Goal: Transaction & Acquisition: Purchase product/service

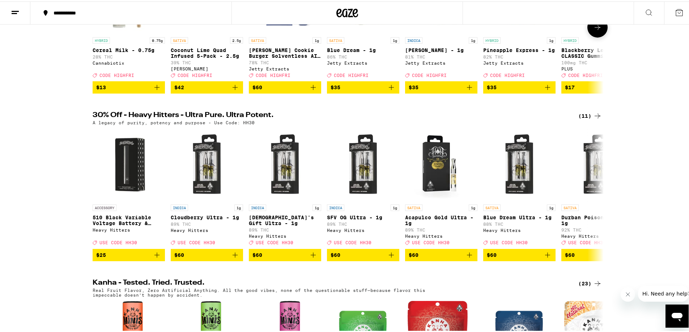
scroll to position [181, 0]
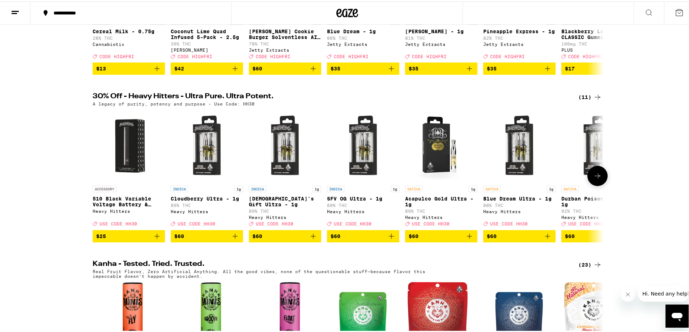
click at [596, 185] on button at bounding box center [597, 175] width 20 height 20
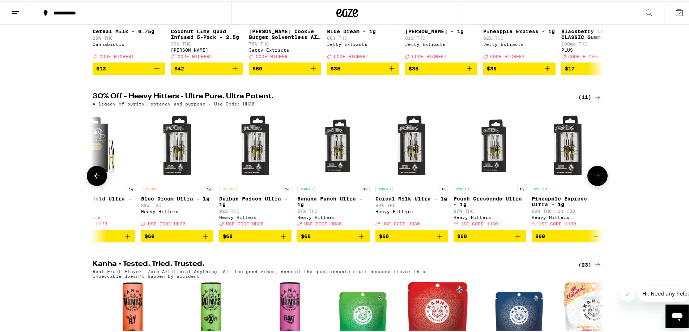
scroll to position [0, 350]
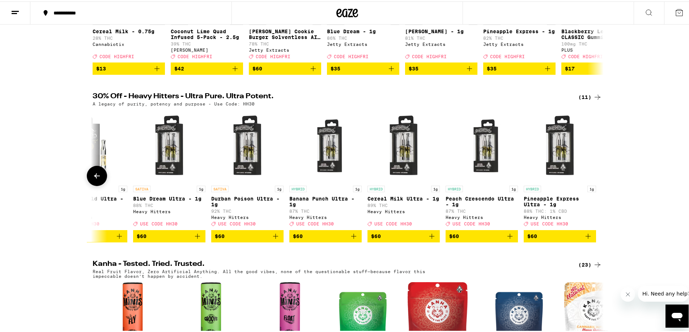
click at [596, 185] on div at bounding box center [597, 175] width 20 height 20
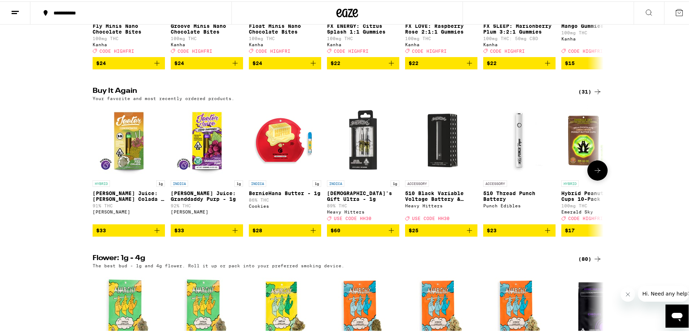
scroll to position [543, 0]
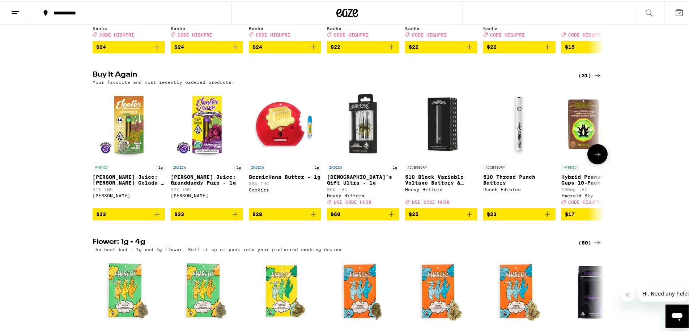
click at [233, 217] on icon "Add to bag" at bounding box center [235, 213] width 9 height 9
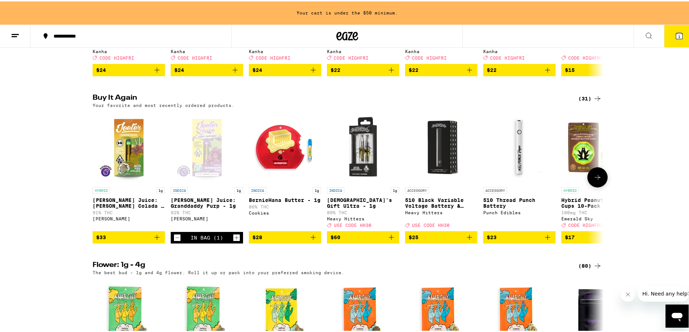
scroll to position [566, 0]
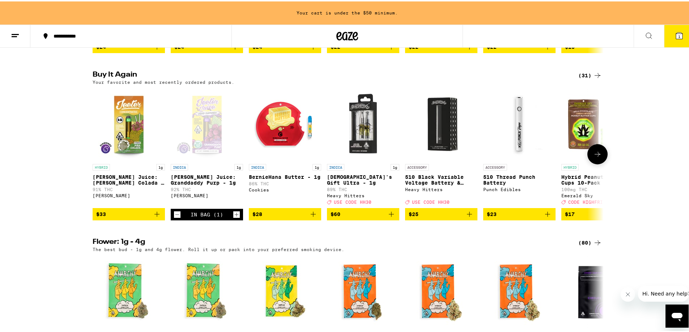
click at [155, 217] on icon "Add to bag" at bounding box center [157, 213] width 9 height 9
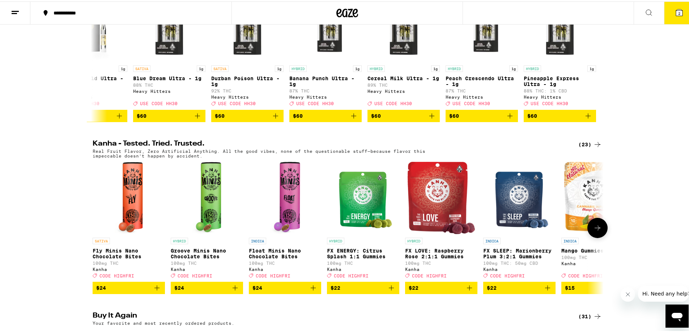
scroll to position [217, 0]
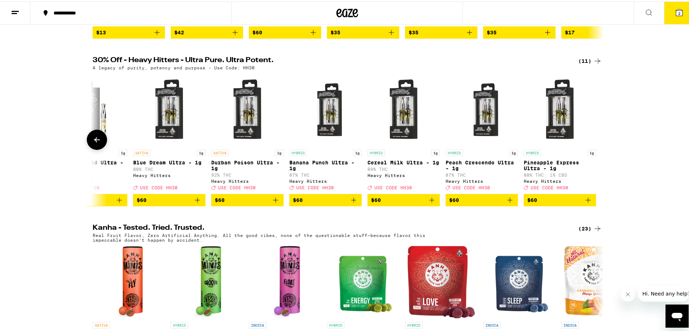
click at [99, 148] on button at bounding box center [97, 138] width 20 height 20
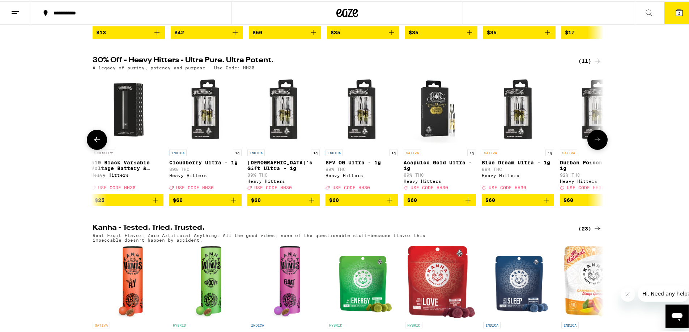
scroll to position [0, 0]
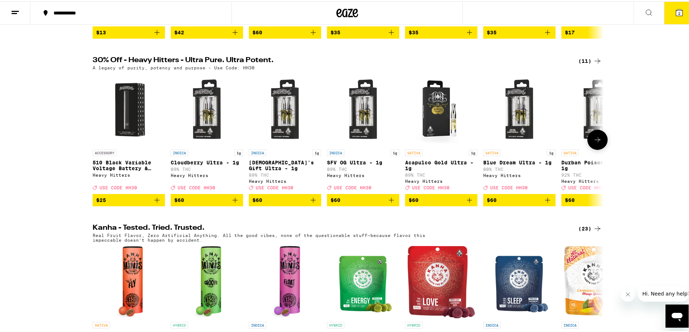
click at [596, 143] on icon at bounding box center [597, 138] width 9 height 9
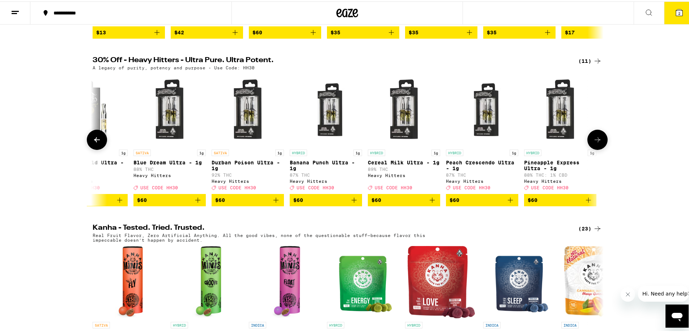
scroll to position [0, 350]
click at [94, 143] on icon at bounding box center [97, 138] width 9 height 9
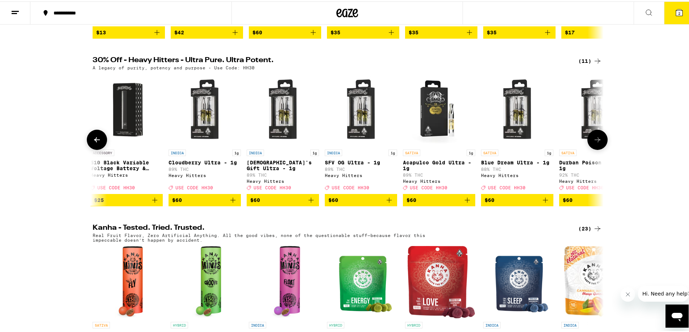
scroll to position [0, 0]
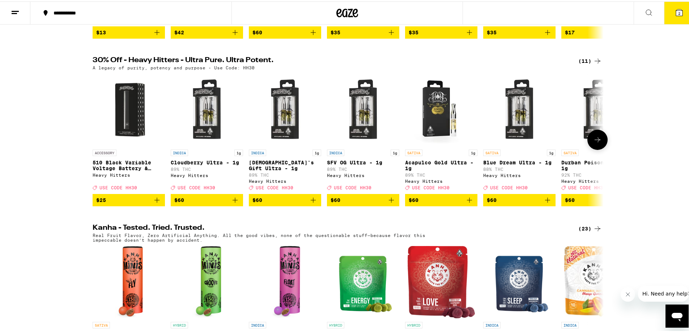
click at [200, 170] on p "89% THC" at bounding box center [207, 168] width 72 height 5
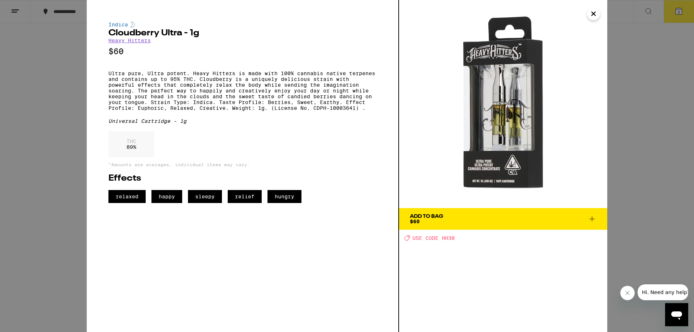
click at [594, 218] on icon at bounding box center [592, 219] width 9 height 9
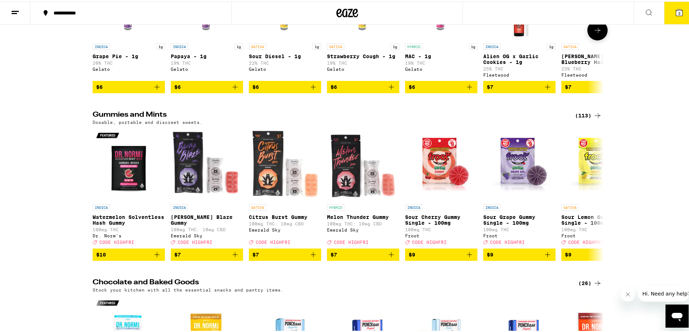
scroll to position [2086, 0]
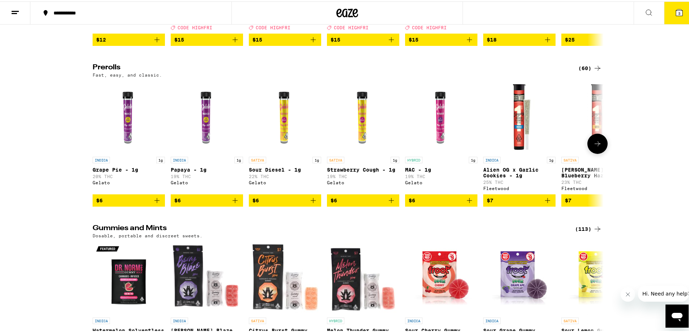
drag, startPoint x: 133, startPoint y: 159, endPoint x: 59, endPoint y: 126, distance: 80.8
click at [59, 126] on div "Prerolls (60) Fast, easy, and classic. INDICA 1g Grape Pie - 1g 20% THC Gelato …" at bounding box center [347, 134] width 694 height 143
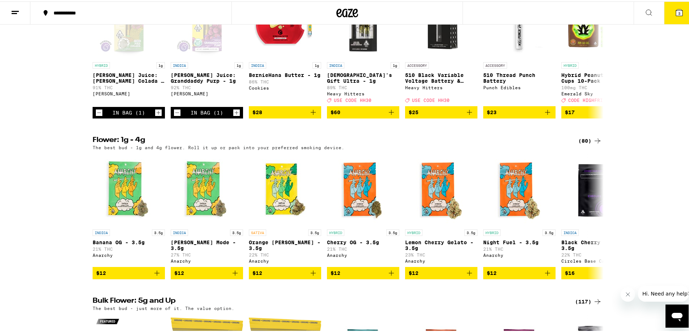
scroll to position [675, 0]
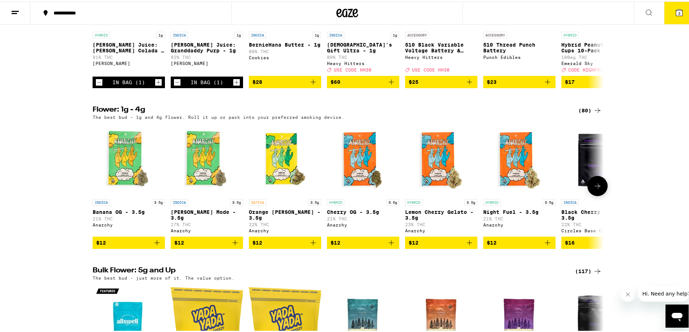
click at [599, 195] on button at bounding box center [597, 185] width 20 height 20
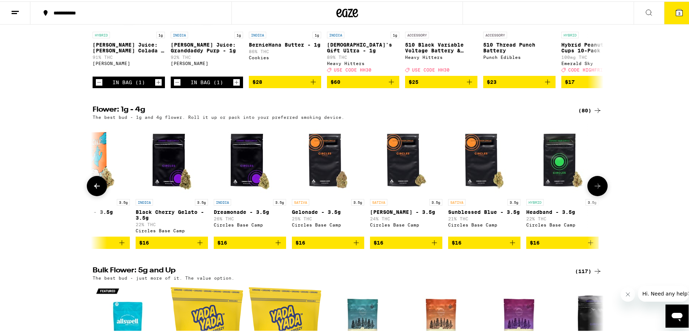
scroll to position [0, 430]
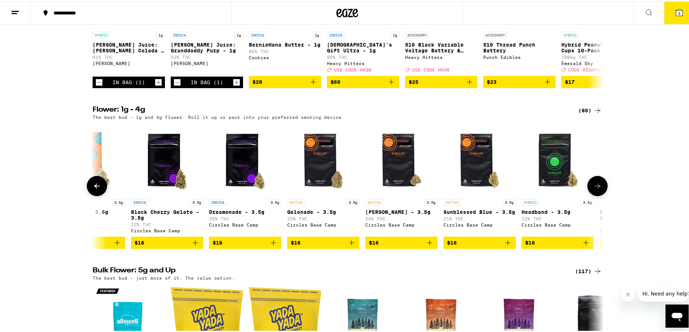
drag, startPoint x: 599, startPoint y: 213, endPoint x: 601, endPoint y: 216, distance: 3.7
click at [601, 195] on button at bounding box center [597, 185] width 20 height 20
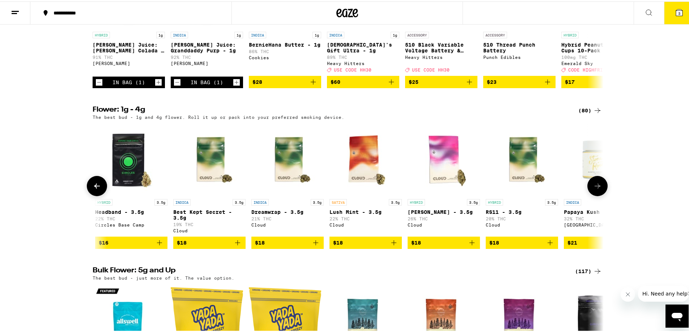
scroll to position [0, 861]
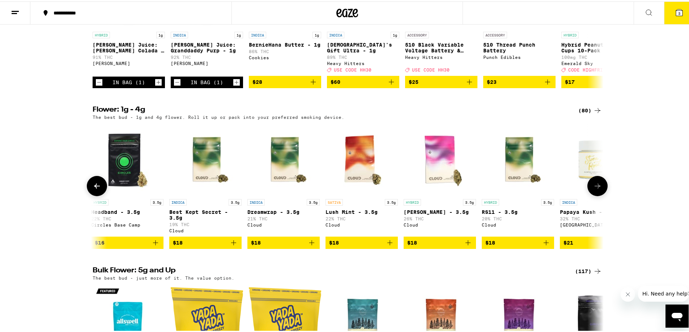
click at [593, 195] on button at bounding box center [597, 185] width 20 height 20
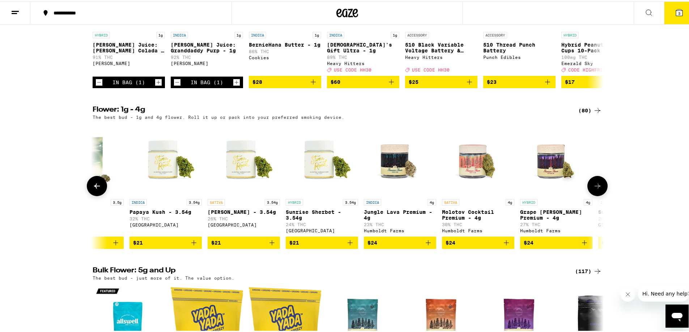
click at [596, 189] on icon at bounding box center [597, 184] width 9 height 9
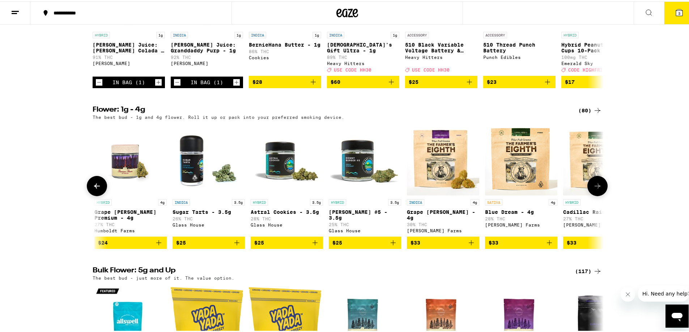
scroll to position [0, 1722]
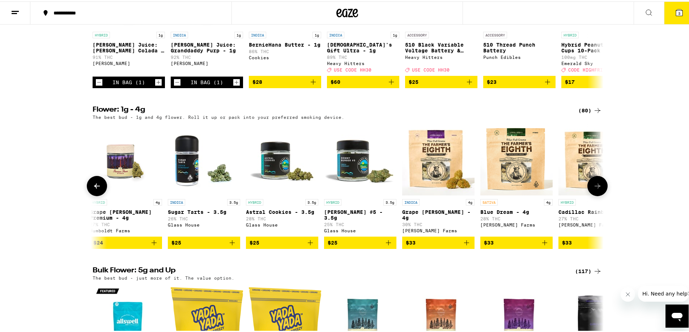
click at [88, 195] on button at bounding box center [97, 185] width 20 height 20
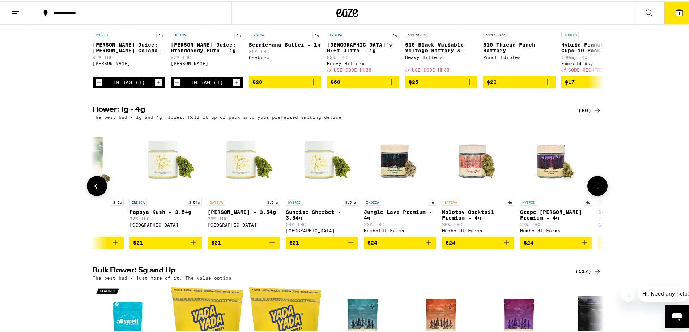
click at [87, 195] on button at bounding box center [97, 185] width 20 height 20
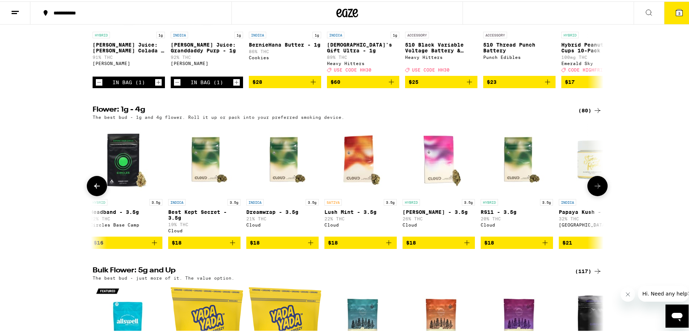
scroll to position [0, 861]
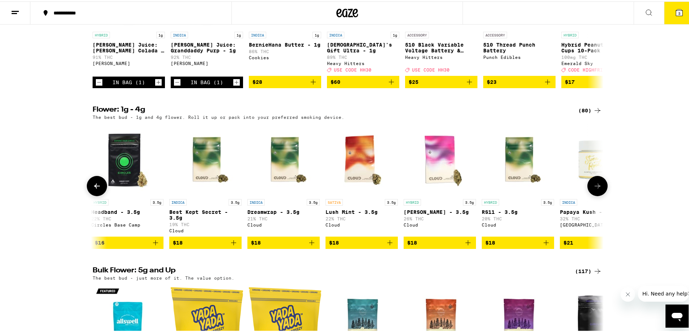
click at [90, 195] on button at bounding box center [97, 185] width 20 height 20
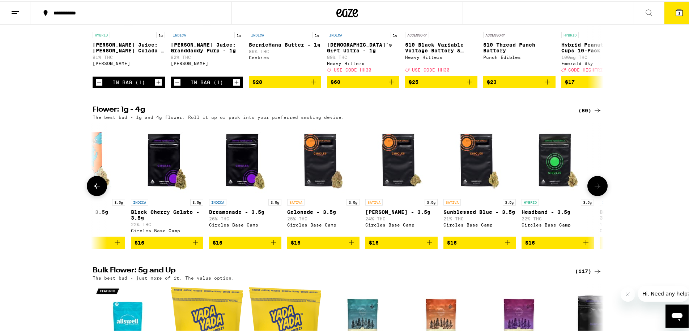
click at [93, 189] on icon at bounding box center [97, 184] width 9 height 9
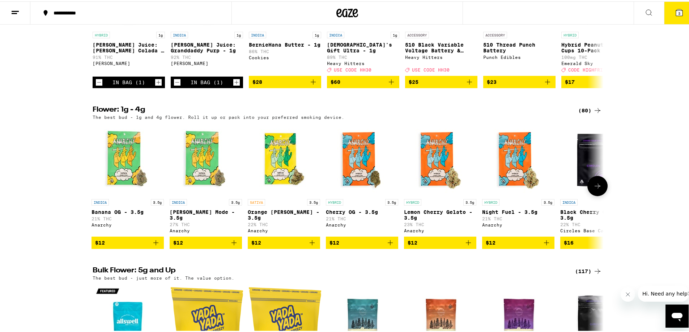
scroll to position [0, 0]
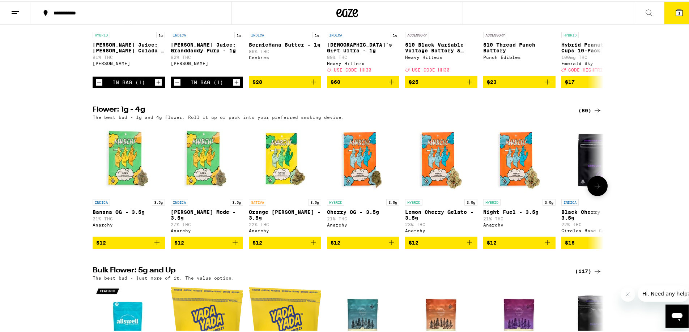
click at [593, 189] on icon at bounding box center [597, 184] width 9 height 9
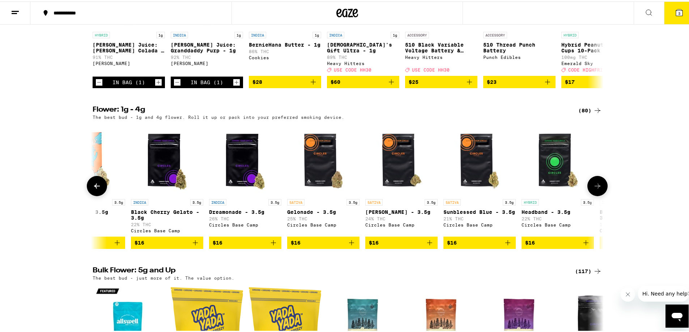
click at [593, 189] on icon at bounding box center [597, 184] width 9 height 9
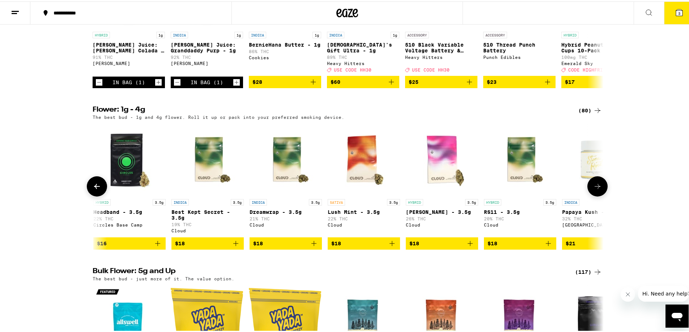
scroll to position [0, 861]
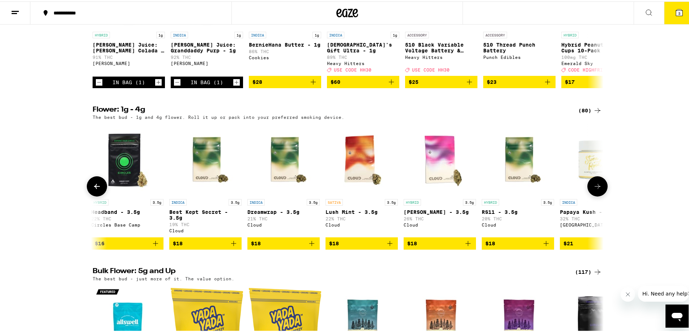
click at [597, 188] on icon at bounding box center [598, 185] width 6 height 5
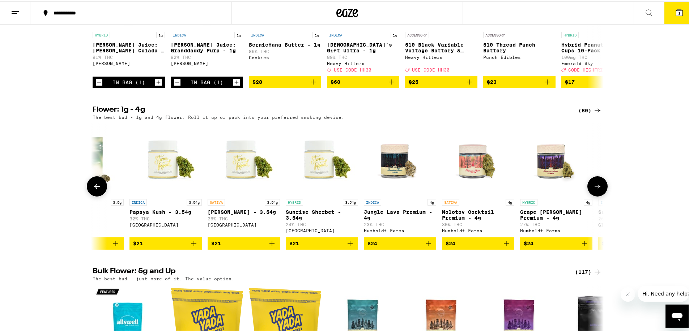
click at [596, 188] on icon at bounding box center [598, 185] width 6 height 5
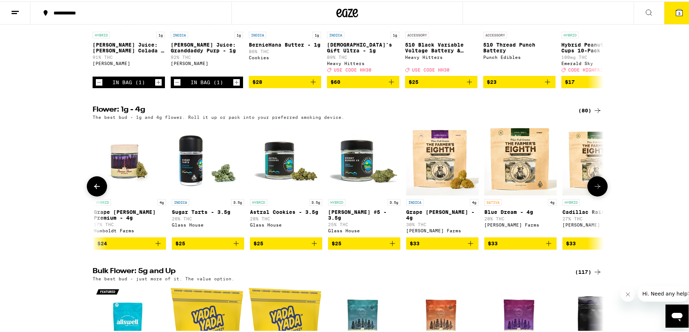
scroll to position [0, 1722]
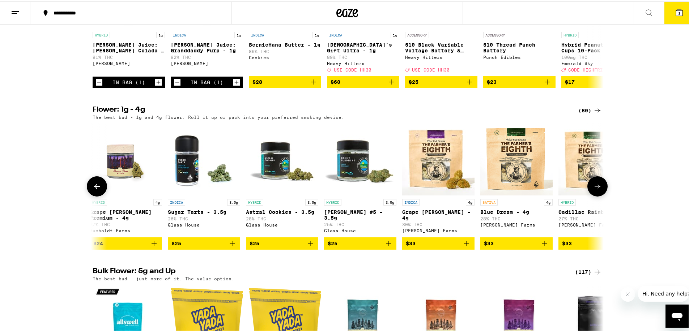
click at [596, 190] on icon at bounding box center [597, 185] width 9 height 9
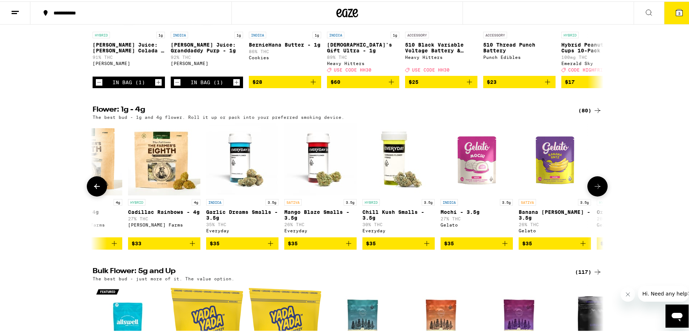
click at [596, 190] on icon at bounding box center [597, 185] width 9 height 9
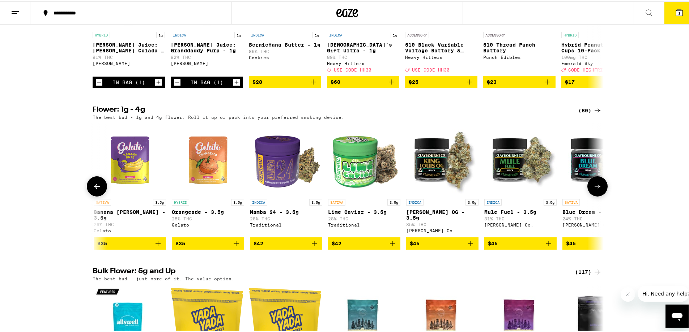
scroll to position [0, 2583]
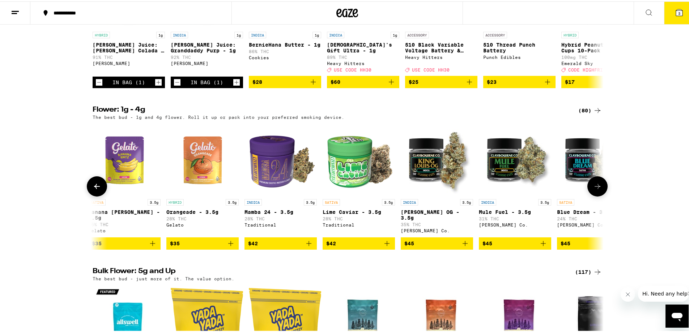
click at [598, 190] on icon at bounding box center [597, 185] width 9 height 9
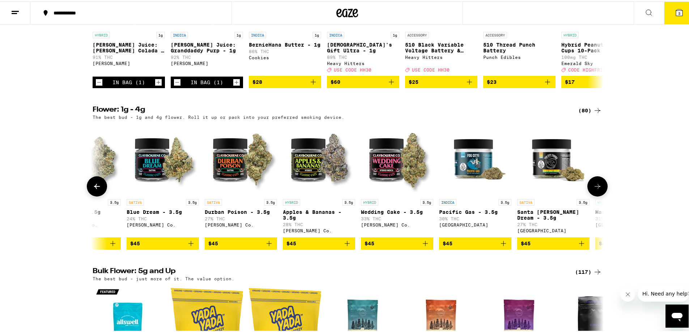
click at [596, 188] on icon at bounding box center [598, 185] width 6 height 5
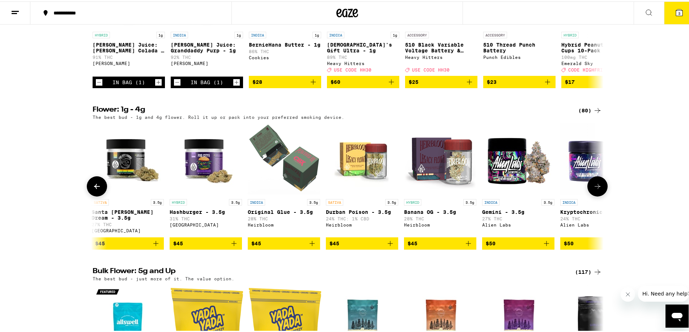
scroll to position [0, 3443]
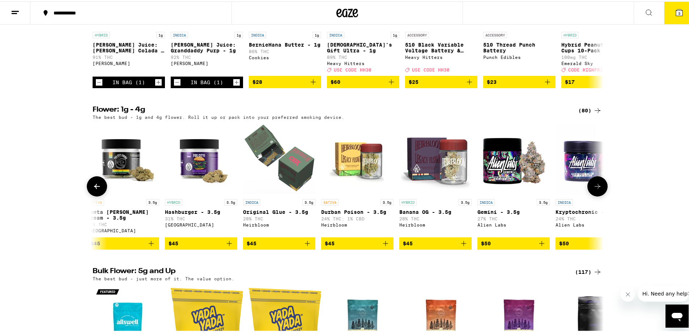
click at [94, 195] on button at bounding box center [97, 185] width 20 height 20
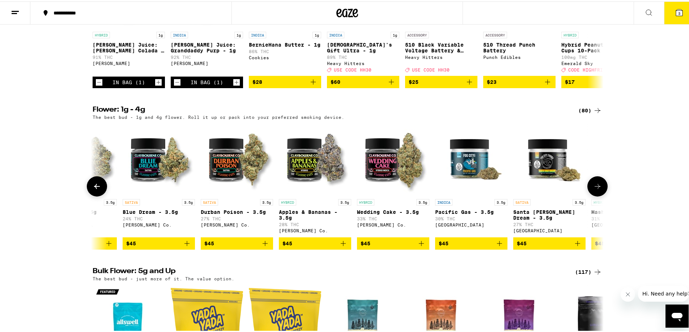
click at [93, 190] on icon at bounding box center [97, 185] width 9 height 9
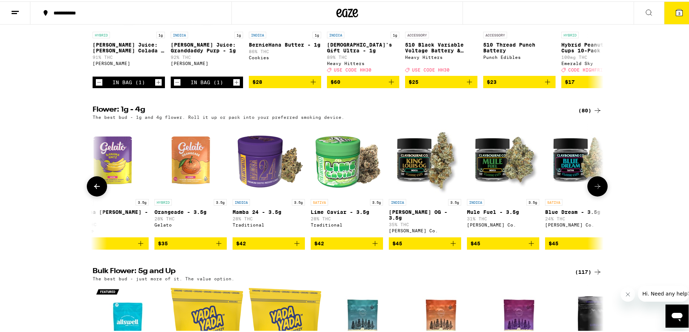
click at [93, 190] on icon at bounding box center [97, 185] width 9 height 9
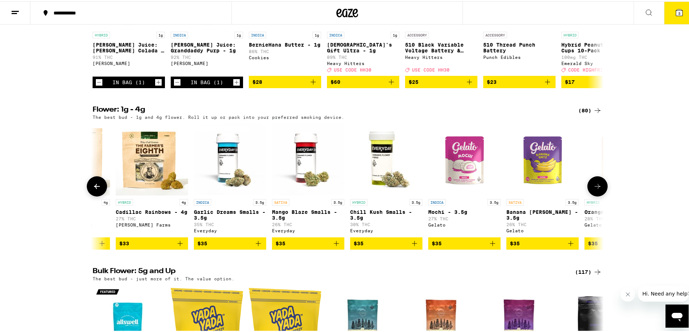
scroll to position [0, 2156]
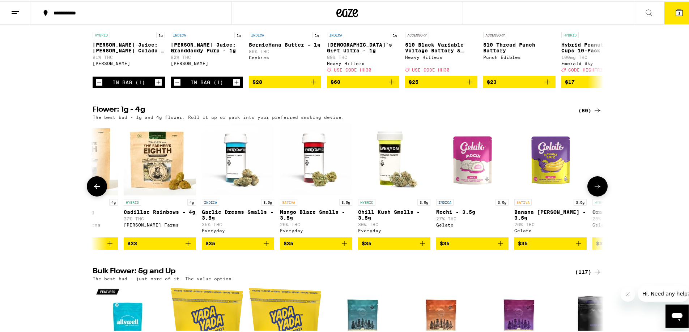
click at [93, 190] on icon at bounding box center [97, 185] width 9 height 9
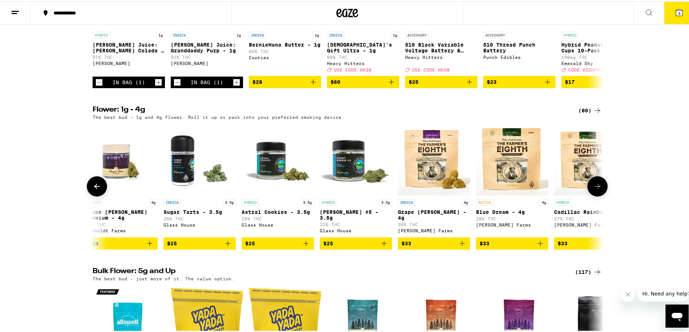
click at [93, 190] on icon at bounding box center [97, 185] width 9 height 9
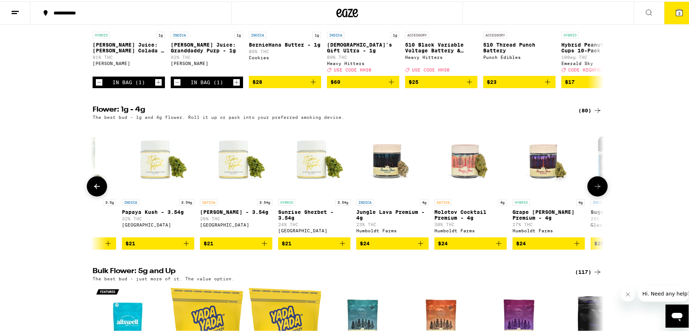
scroll to position [0, 1296]
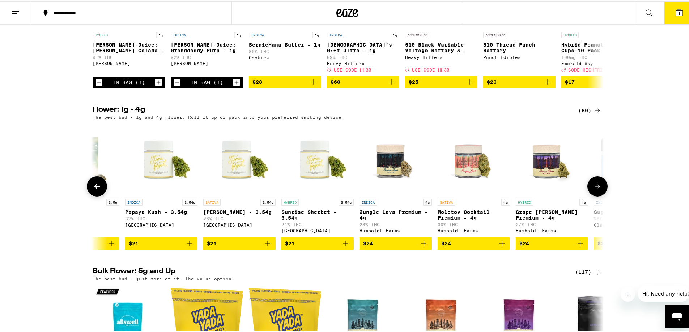
click at [93, 195] on button at bounding box center [97, 185] width 20 height 20
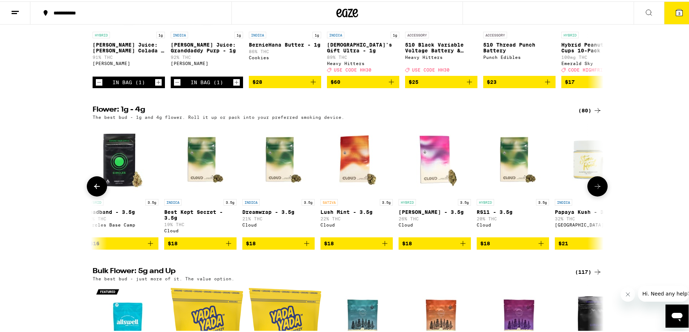
scroll to position [0, 865]
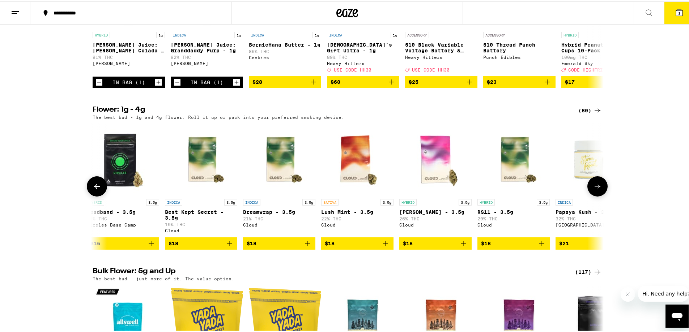
click at [93, 195] on button at bounding box center [97, 185] width 20 height 20
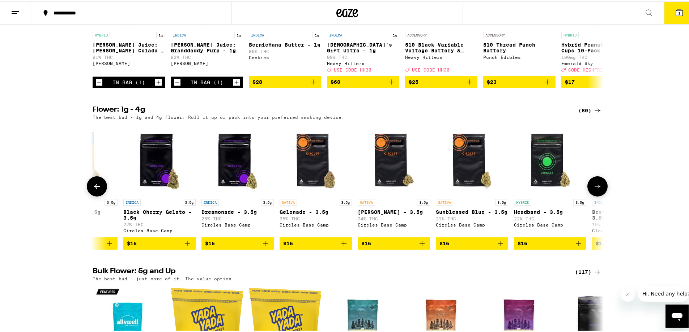
scroll to position [0, 435]
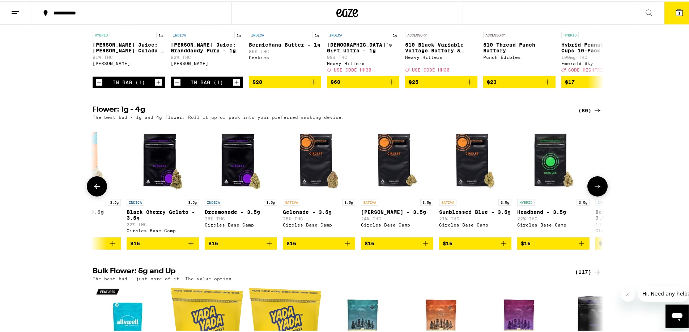
click at [93, 195] on button at bounding box center [97, 185] width 20 height 20
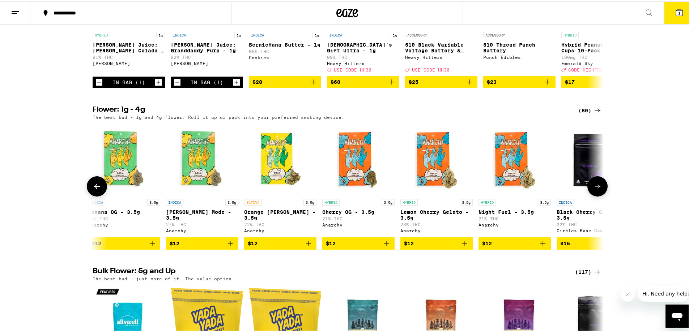
scroll to position [0, 4]
click at [594, 190] on icon at bounding box center [597, 185] width 9 height 9
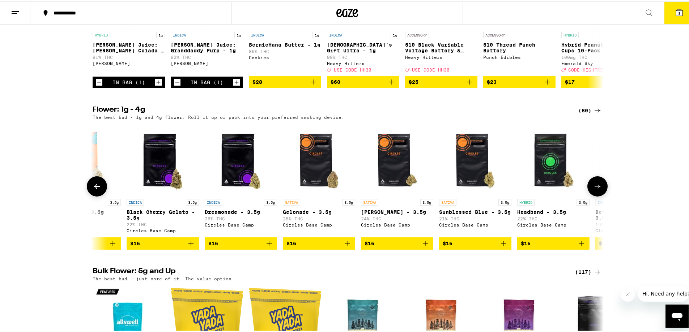
click at [594, 190] on icon at bounding box center [597, 185] width 9 height 9
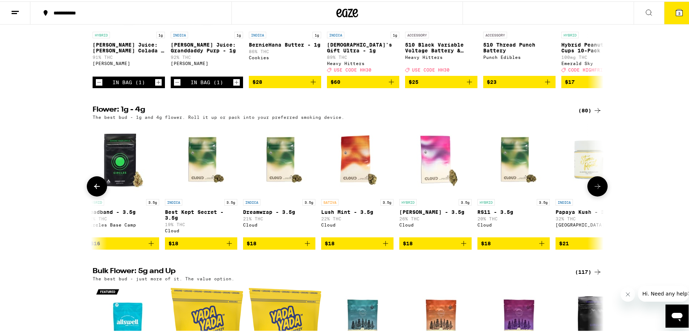
click at [594, 190] on icon at bounding box center [597, 185] width 9 height 9
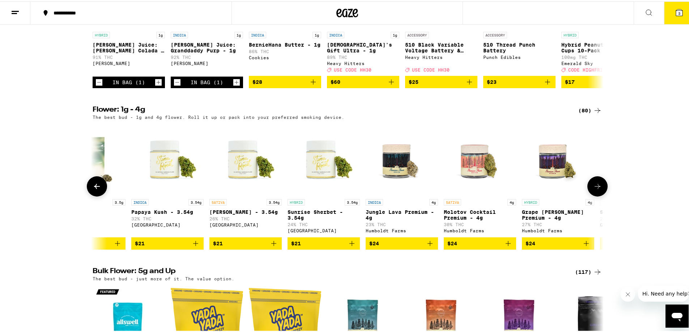
scroll to position [0, 1296]
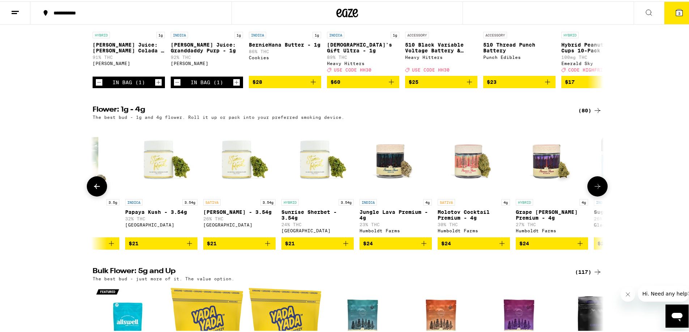
click at [594, 190] on icon at bounding box center [597, 185] width 9 height 9
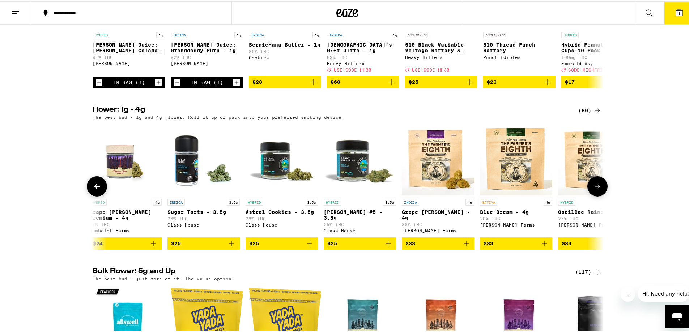
scroll to position [0, 1726]
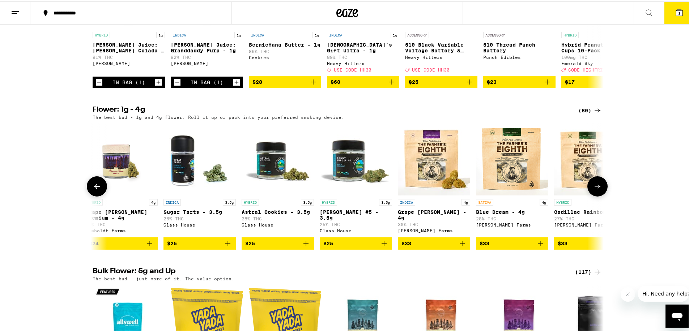
click at [93, 190] on icon at bounding box center [97, 185] width 9 height 9
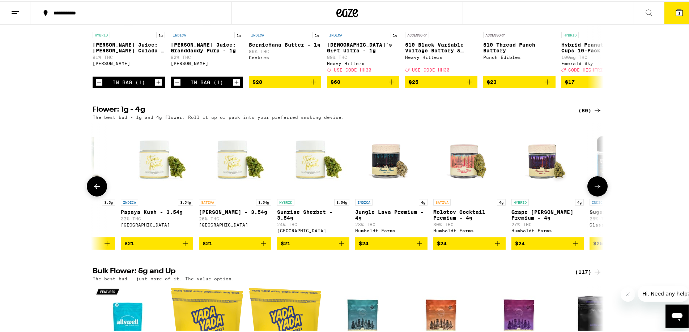
scroll to position [0, 1296]
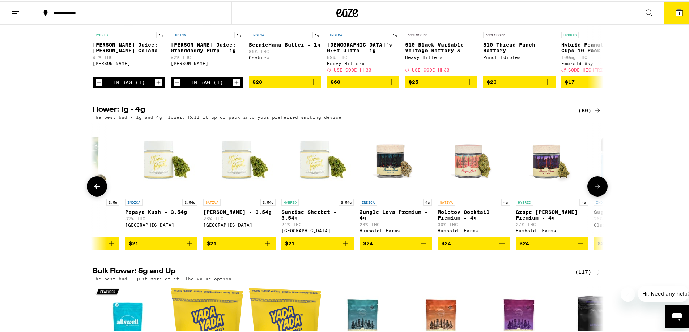
click at [92, 195] on button at bounding box center [97, 185] width 20 height 20
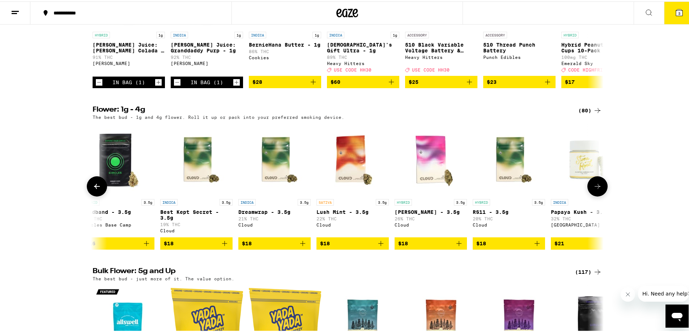
scroll to position [0, 865]
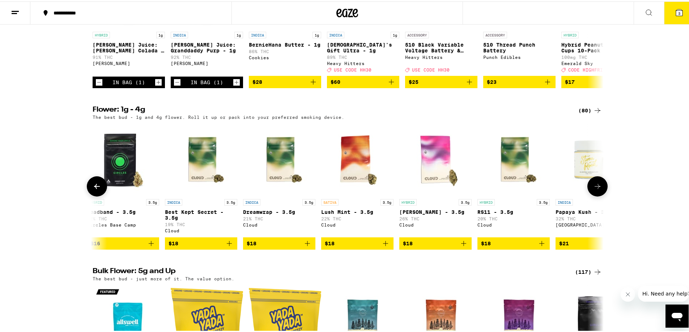
click at [595, 190] on icon at bounding box center [597, 185] width 9 height 9
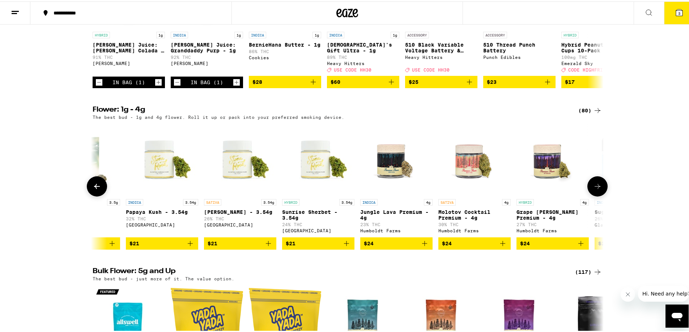
scroll to position [0, 1296]
click at [187, 247] on icon "Add to bag" at bounding box center [189, 242] width 9 height 9
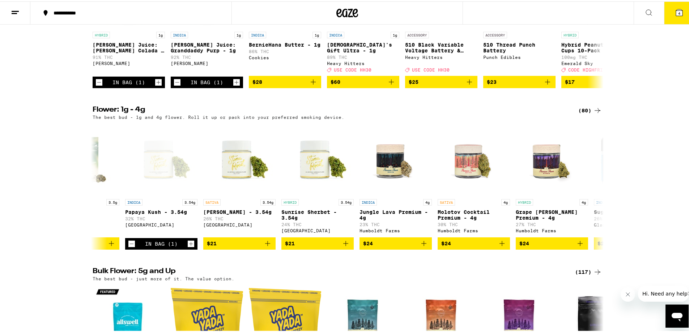
click at [681, 18] on button "4" at bounding box center [679, 11] width 30 height 22
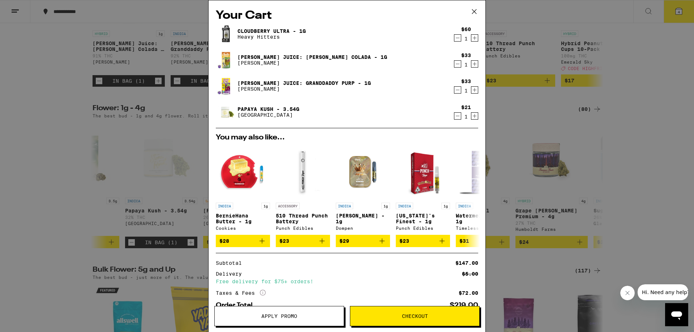
click at [477, 9] on icon at bounding box center [474, 11] width 4 height 4
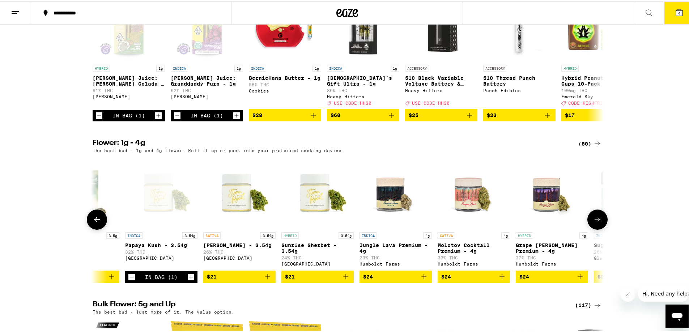
scroll to position [639, 0]
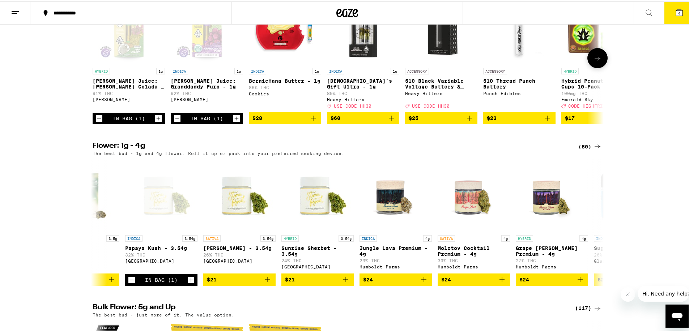
click at [594, 61] on icon at bounding box center [597, 56] width 9 height 9
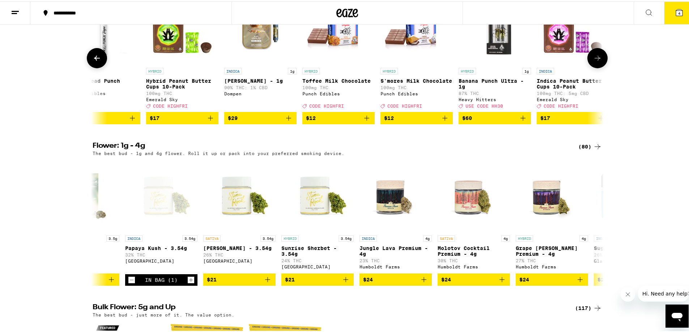
scroll to position [0, 430]
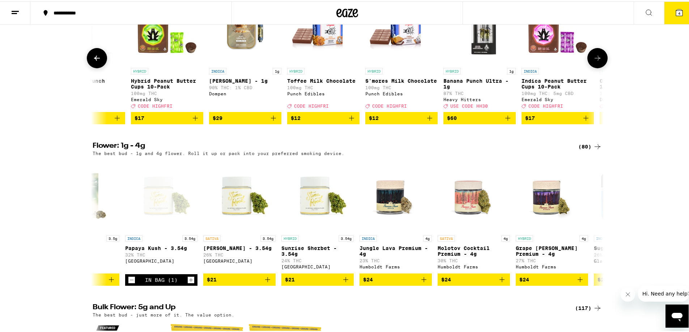
click at [91, 67] on button at bounding box center [97, 57] width 20 height 20
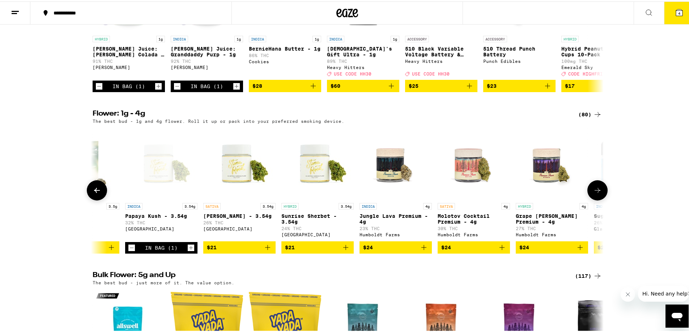
scroll to position [675, 0]
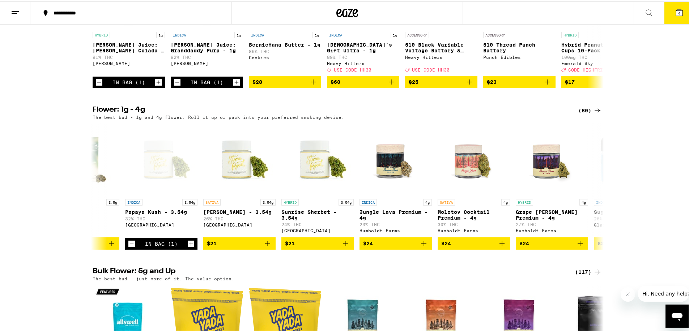
click at [676, 12] on icon at bounding box center [679, 11] width 7 height 7
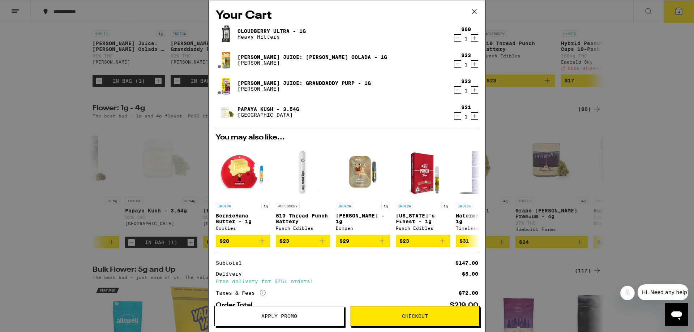
click at [316, 312] on button "Apply Promo" at bounding box center [279, 316] width 130 height 20
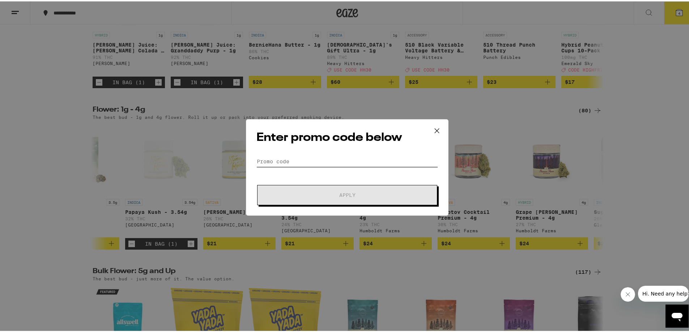
click at [354, 166] on form "Promo Code Apply" at bounding box center [347, 179] width 182 height 49
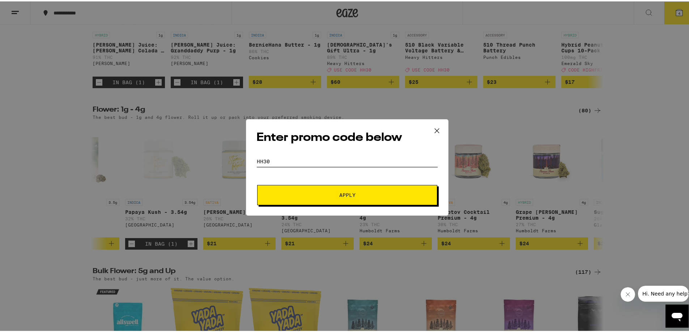
type input "HH30"
click at [389, 196] on span "Apply" at bounding box center [347, 193] width 130 height 5
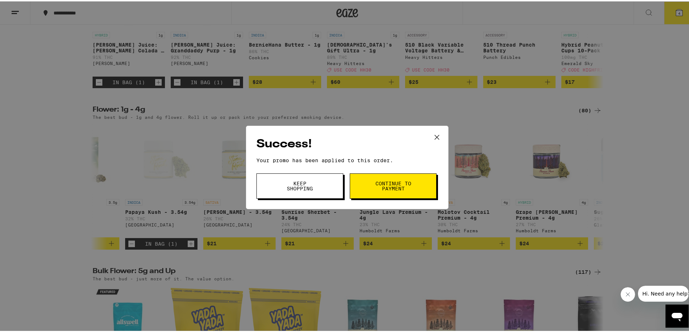
click at [400, 180] on span "Continue to payment" at bounding box center [393, 185] width 37 height 10
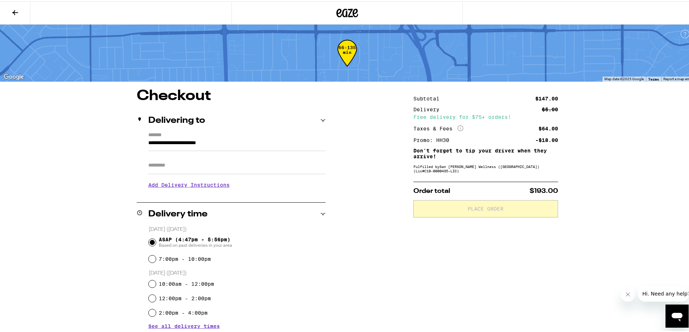
click at [15, 13] on icon at bounding box center [15, 11] width 9 height 9
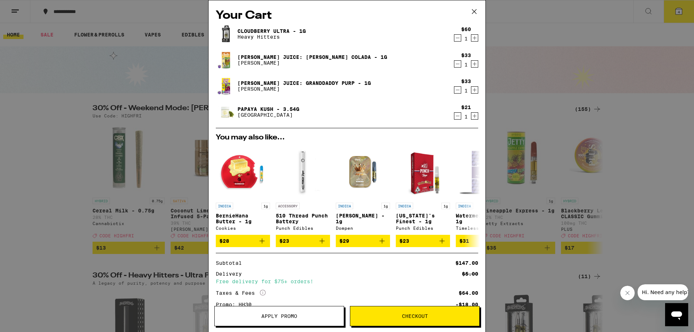
click at [455, 37] on icon "Decrement" at bounding box center [458, 38] width 7 height 9
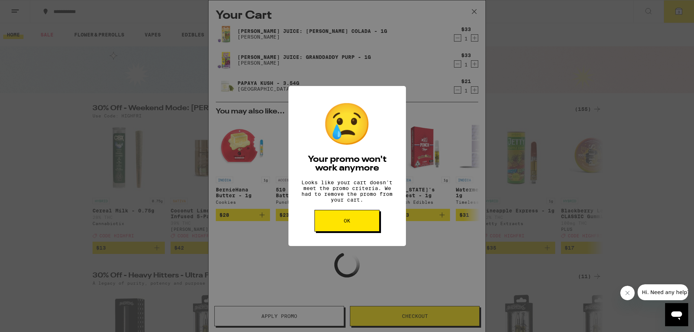
click at [353, 226] on button "OK" at bounding box center [347, 221] width 65 height 22
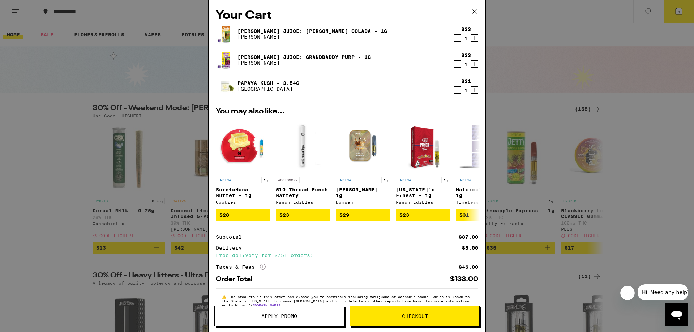
click at [414, 313] on button "Checkout" at bounding box center [415, 316] width 130 height 20
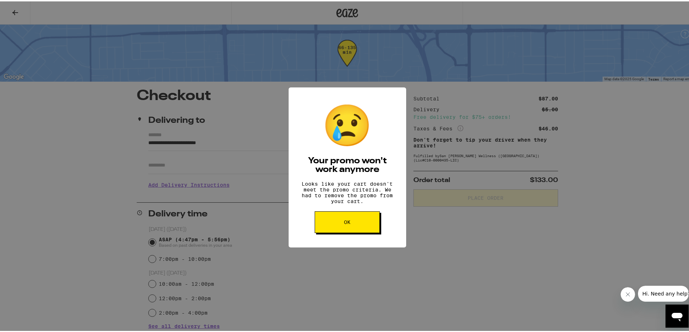
click at [340, 228] on button "OK" at bounding box center [347, 221] width 65 height 22
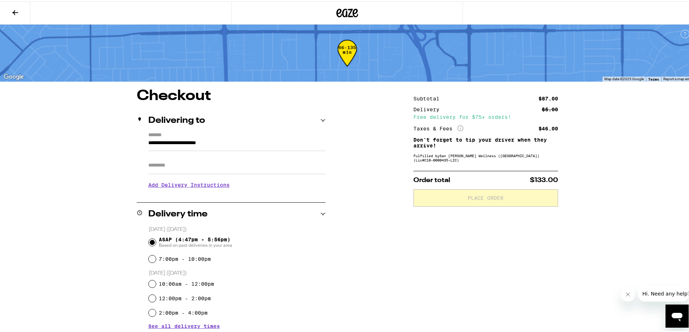
click at [199, 183] on h3 "Add Delivery Instructions" at bounding box center [236, 183] width 177 height 17
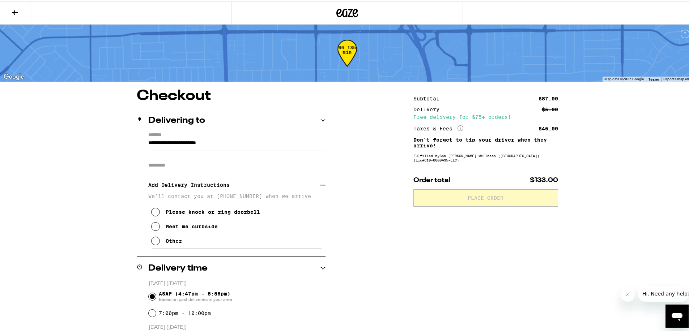
click at [166, 242] on div "Other" at bounding box center [174, 240] width 16 height 6
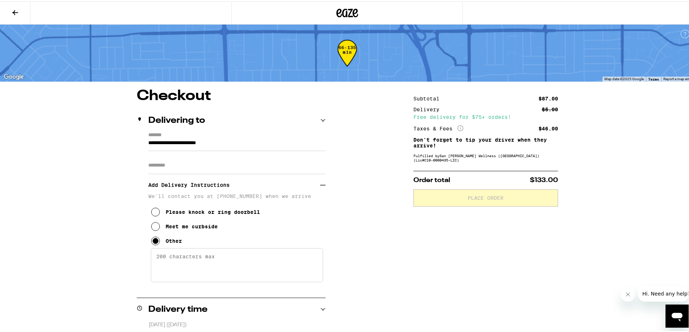
click at [187, 251] on textarea "Enter any other delivery instructions you want driver to know" at bounding box center [237, 264] width 172 height 34
click at [285, 263] on textarea "Find parking on" at bounding box center [237, 264] width 172 height 34
click at [277, 264] on textarea "Find parking on [PERSON_NAME] and then call or text me. I will come outside for…" at bounding box center [237, 264] width 172 height 34
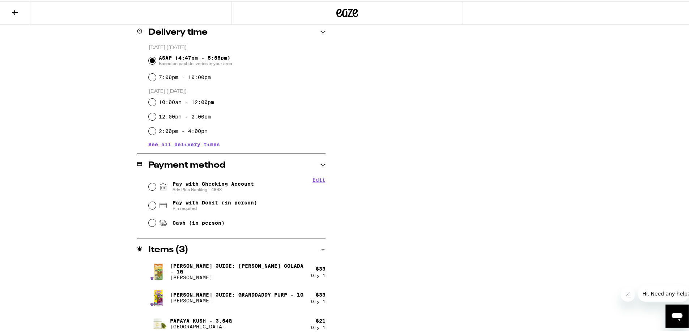
scroll to position [284, 0]
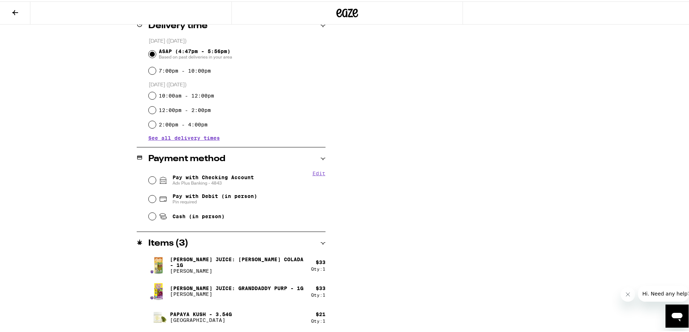
type textarea "Find parking on [PERSON_NAME] and then call or text me. I will come outside for…"
click at [149, 180] on input "Pay with Checking Account Adv Plus Banking - 4843" at bounding box center [152, 178] width 7 height 7
radio input "true"
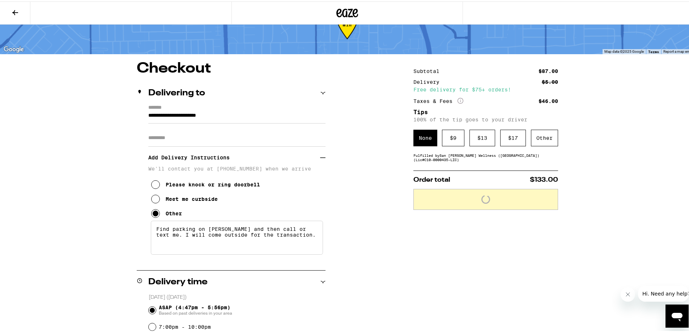
scroll to position [18, 0]
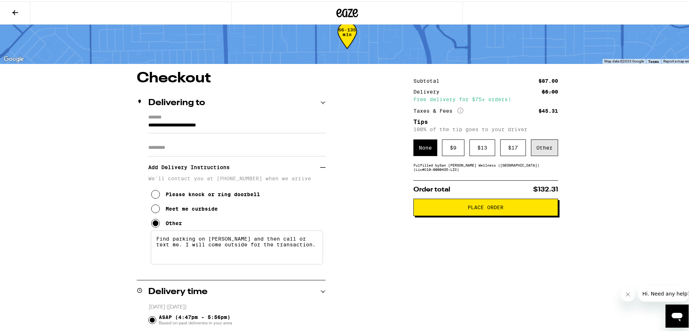
click at [547, 148] on div "Other" at bounding box center [544, 146] width 27 height 17
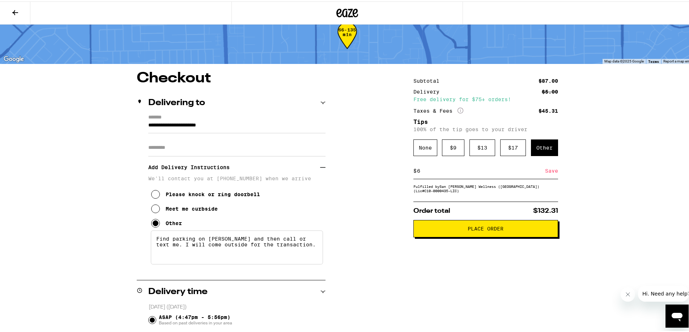
type input "6"
click at [553, 169] on div "Save" at bounding box center [551, 170] width 13 height 16
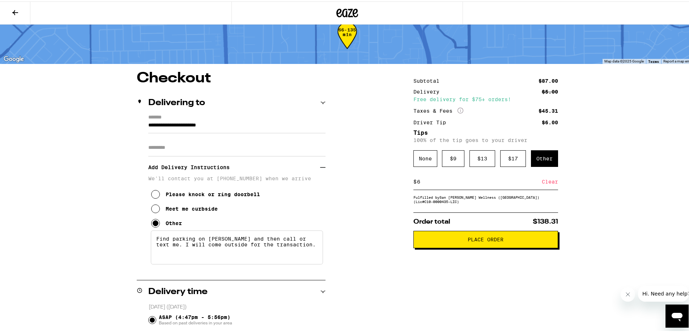
click at [470, 241] on span "Place Order" at bounding box center [486, 238] width 36 height 5
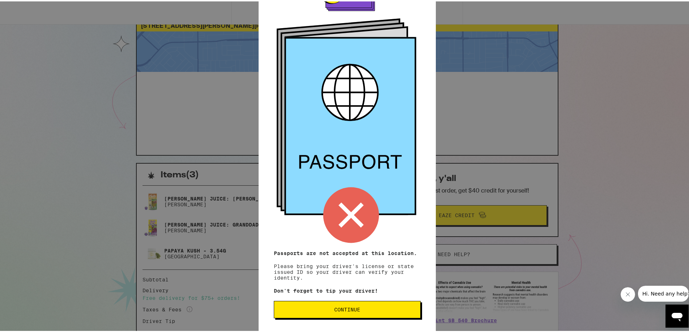
scroll to position [68, 0]
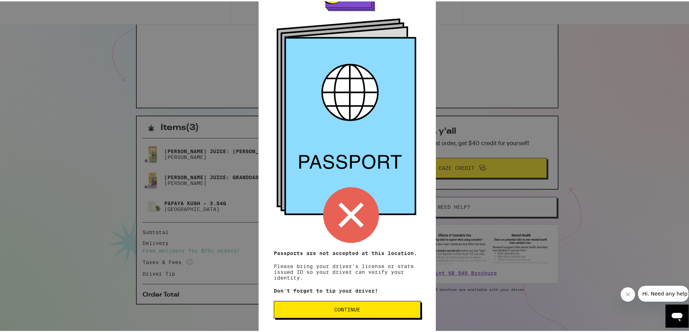
click at [361, 307] on span "Continue" at bounding box center [347, 308] width 135 height 5
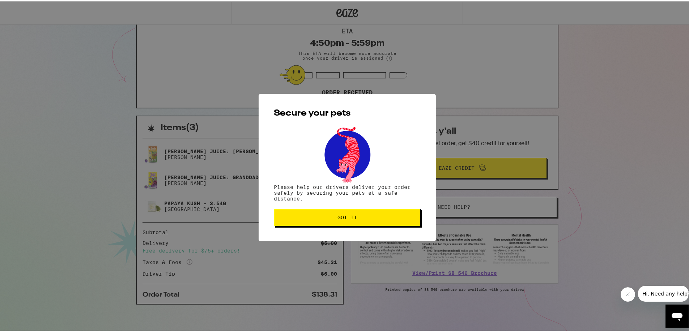
click at [350, 215] on span "Got it" at bounding box center [347, 216] width 20 height 5
